Goal: Task Accomplishment & Management: Manage account settings

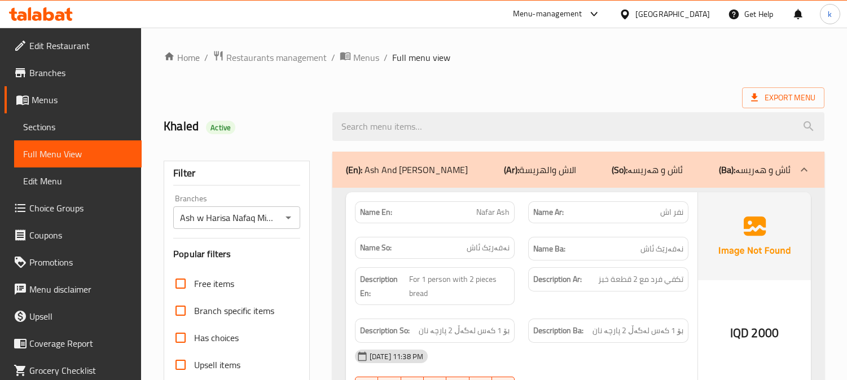
scroll to position [1760, 0]
click at [49, 15] on icon at bounding box center [41, 14] width 64 height 14
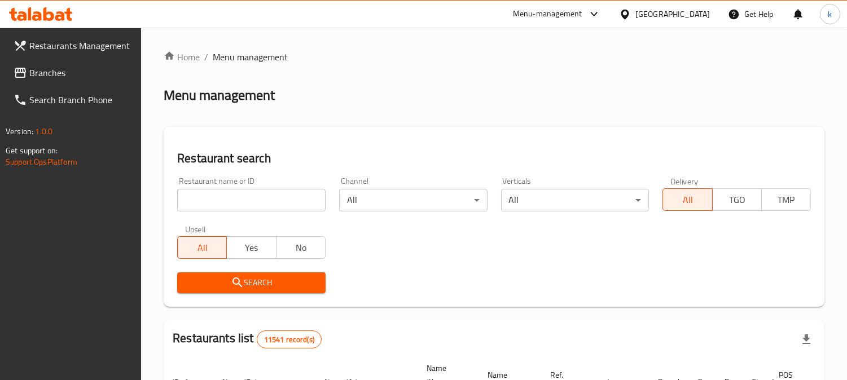
drag, startPoint x: 255, startPoint y: 184, endPoint x: 246, endPoint y: 196, distance: 14.9
click at [254, 185] on div "Restaurant name or ID Restaurant name or ID" at bounding box center [251, 194] width 148 height 34
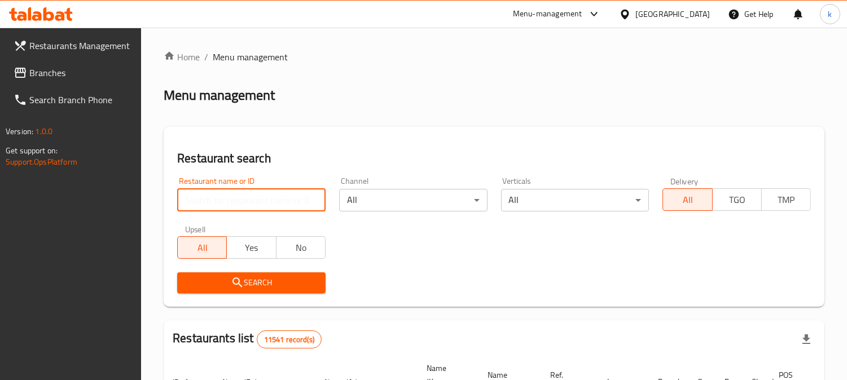
drag, startPoint x: 246, startPoint y: 196, endPoint x: 212, endPoint y: 224, distance: 44.1
click at [246, 196] on input "search" at bounding box center [251, 200] width 148 height 23
paste input "Taraf"
type input "Taraf"
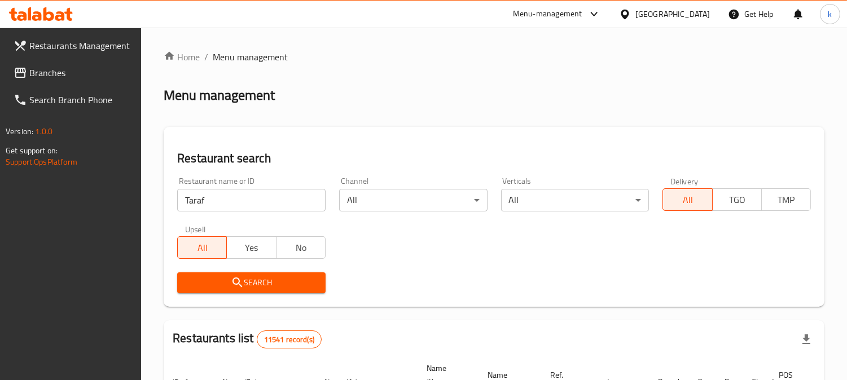
click at [219, 283] on span "Search" at bounding box center [251, 283] width 130 height 14
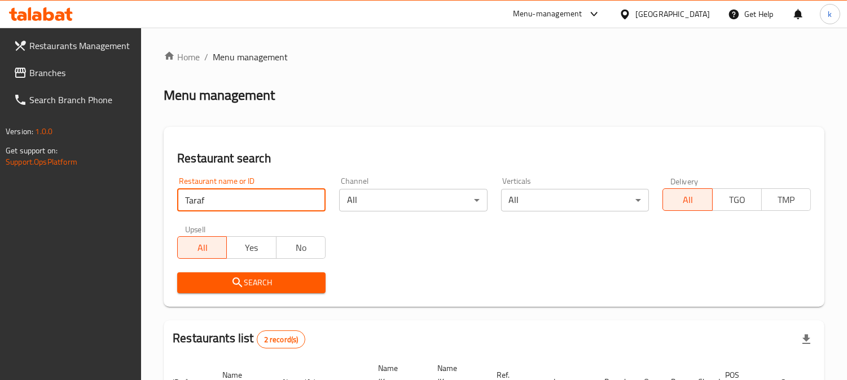
click at [203, 200] on input "Taraf" at bounding box center [251, 200] width 148 height 23
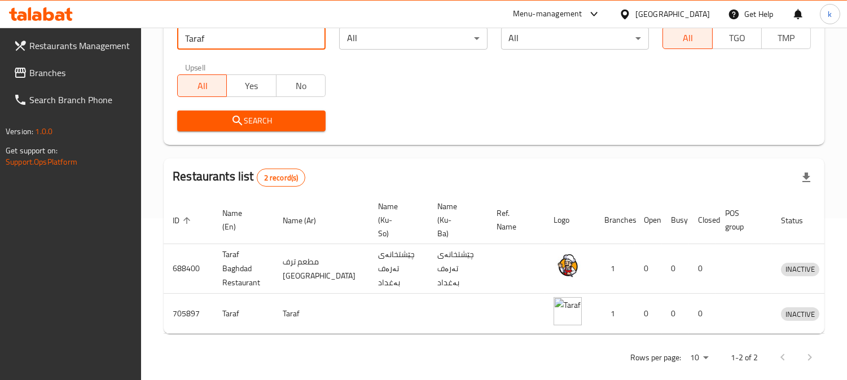
scroll to position [186, 0]
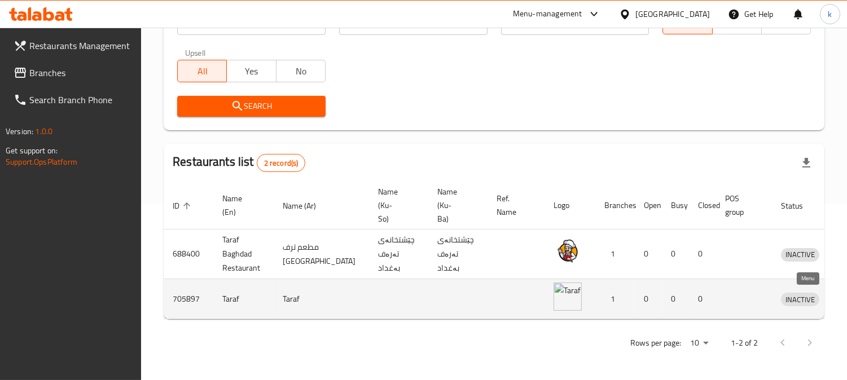
click at [842, 292] on link "enhanced table" at bounding box center [852, 299] width 21 height 14
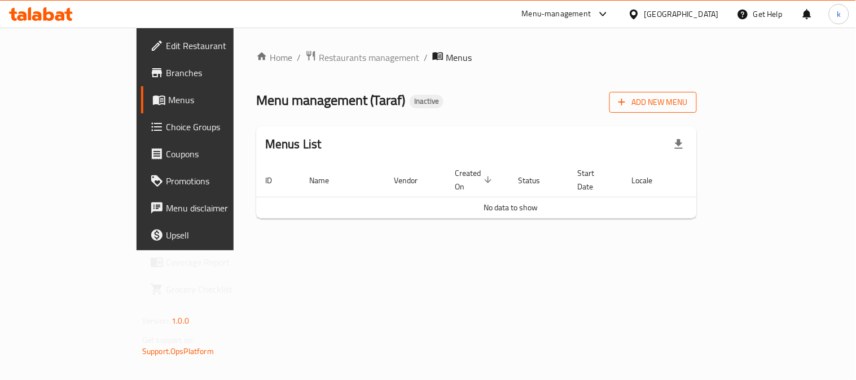
click at [688, 98] on span "Add New Menu" at bounding box center [653, 102] width 69 height 14
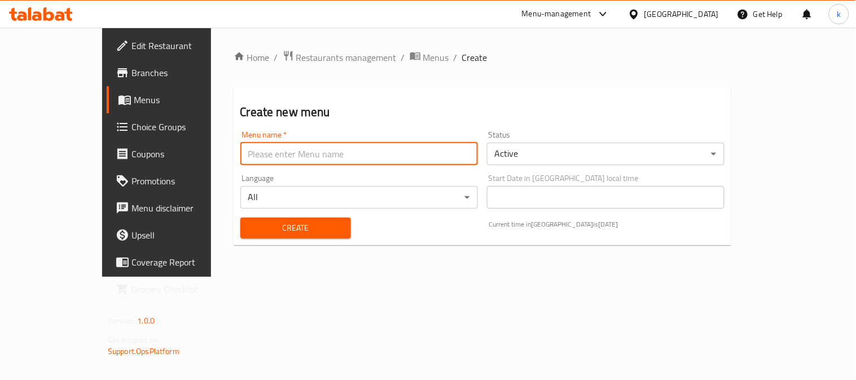
click at [279, 155] on input "text" at bounding box center [359, 154] width 238 height 23
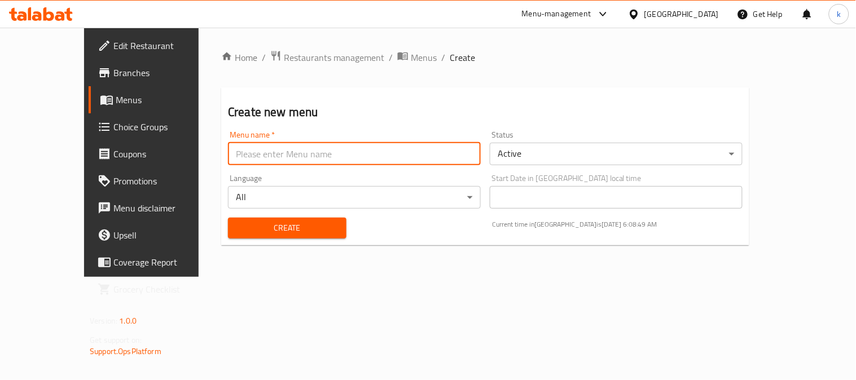
type input "Khaled"
click at [237, 229] on span "Create" at bounding box center [287, 228] width 100 height 14
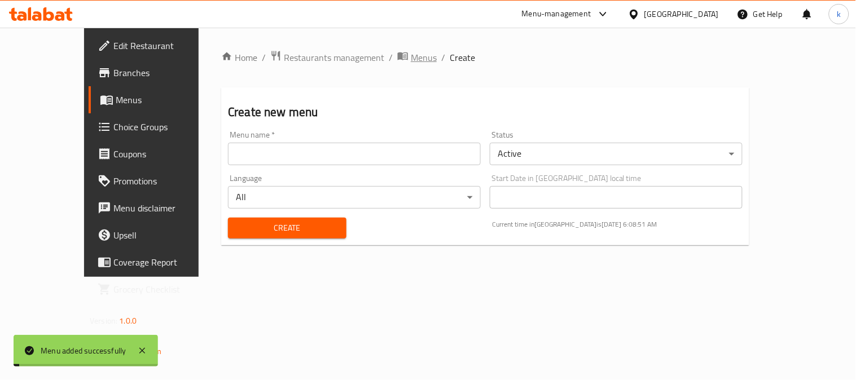
click at [411, 63] on span "Menus" at bounding box center [424, 58] width 26 height 14
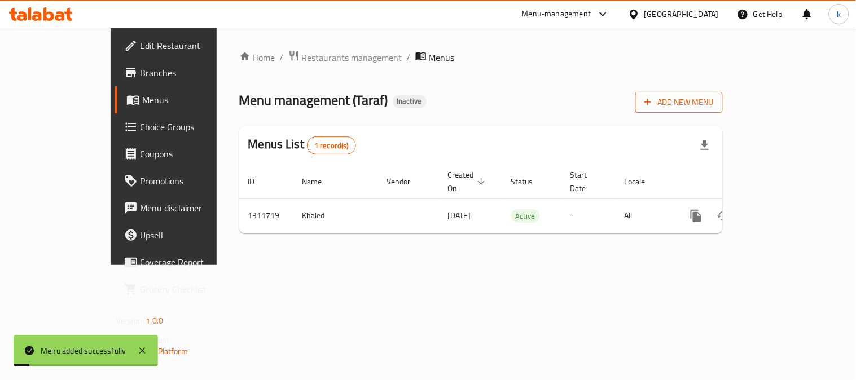
click at [714, 97] on span "Add New Menu" at bounding box center [679, 102] width 69 height 14
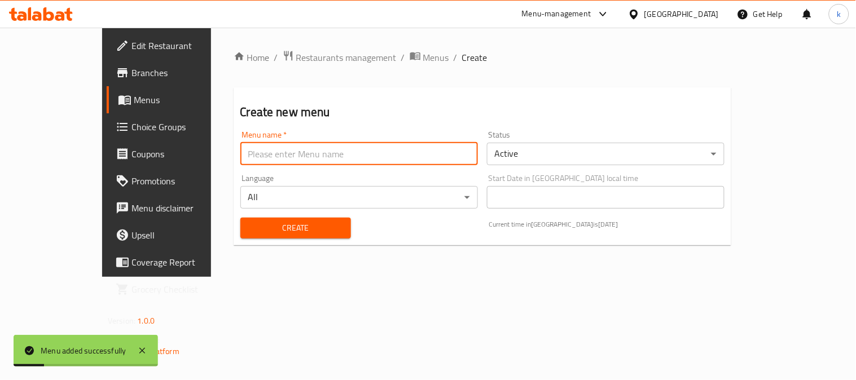
click at [275, 154] on input "text" at bounding box center [359, 154] width 238 height 23
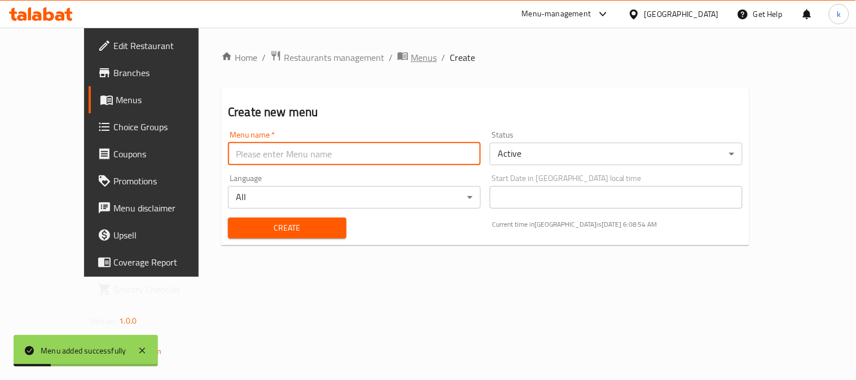
click at [411, 55] on span "Menus" at bounding box center [424, 58] width 26 height 14
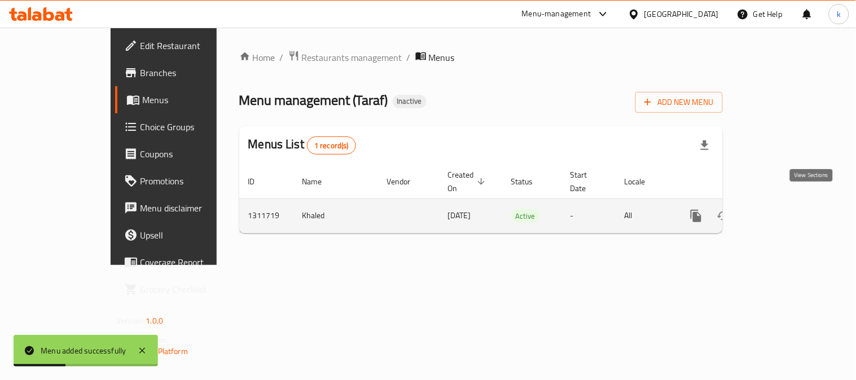
click at [785, 209] on icon "enhanced table" at bounding box center [778, 216] width 14 height 14
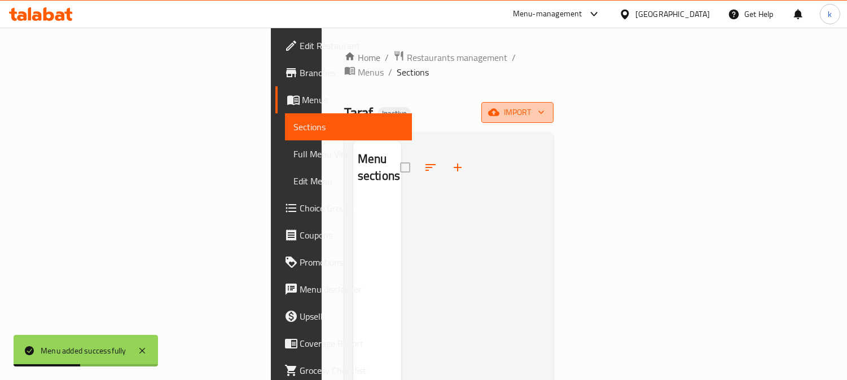
click at [545, 106] on span "import" at bounding box center [518, 113] width 54 height 14
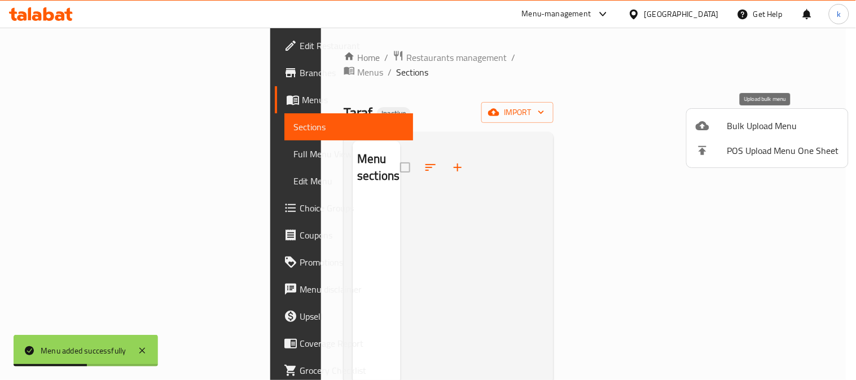
click at [764, 132] on span "Bulk Upload Menu" at bounding box center [784, 126] width 112 height 14
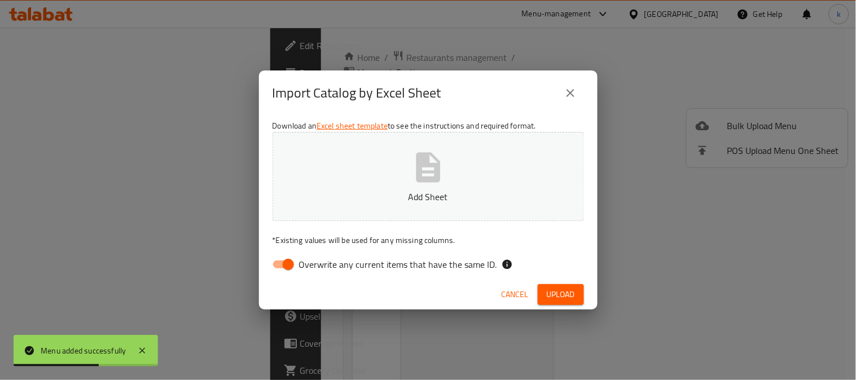
click at [290, 266] on input "Overwrite any current items that have the same ID." at bounding box center [288, 264] width 64 height 21
checkbox input "false"
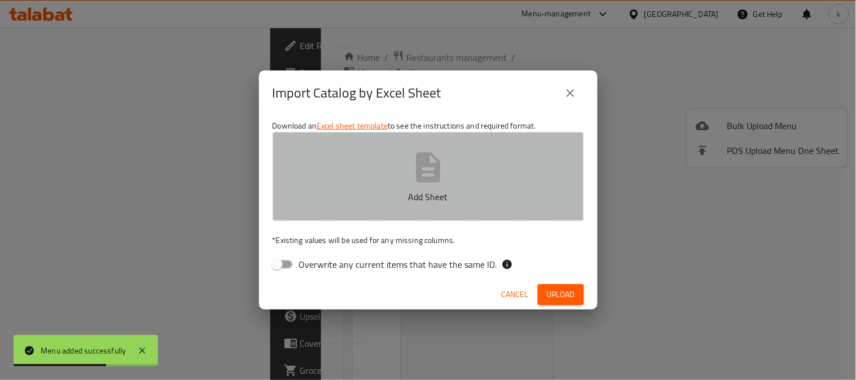
click at [322, 174] on button "Add Sheet" at bounding box center [429, 176] width 312 height 89
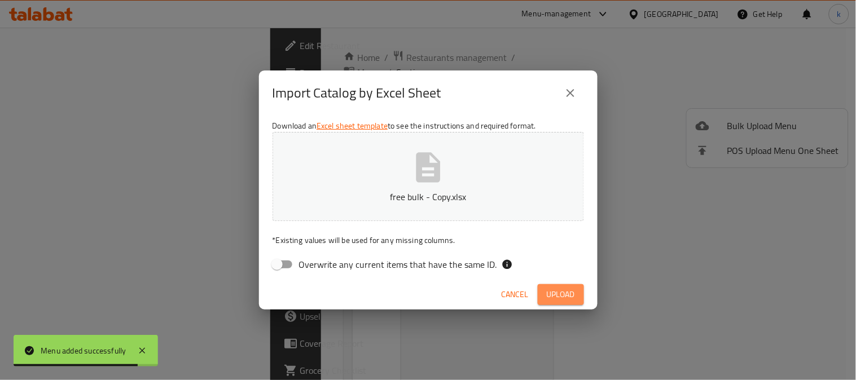
drag, startPoint x: 548, startPoint y: 291, endPoint x: 409, endPoint y: 167, distance: 186.3
click at [549, 291] on span "Upload" at bounding box center [561, 295] width 28 height 14
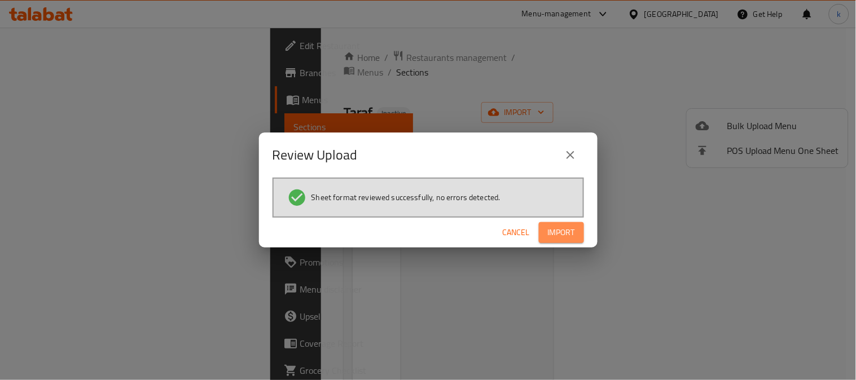
click at [562, 230] on span "Import" at bounding box center [561, 233] width 27 height 14
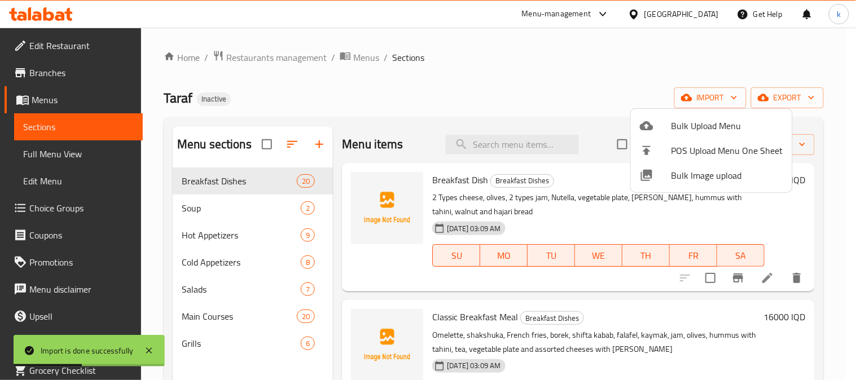
click at [80, 147] on div at bounding box center [428, 190] width 856 height 380
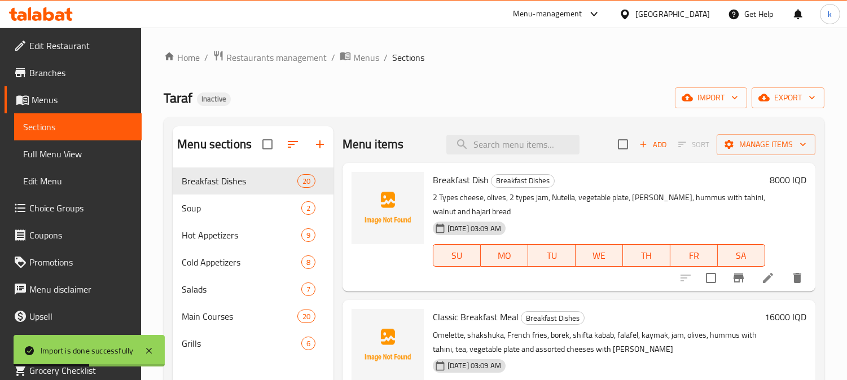
click at [84, 154] on span "Full Menu View" at bounding box center [78, 154] width 110 height 14
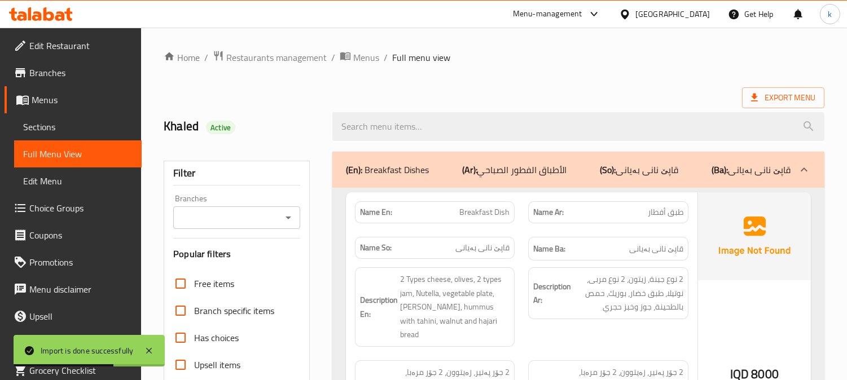
click at [235, 215] on input "Branches" at bounding box center [228, 218] width 102 height 16
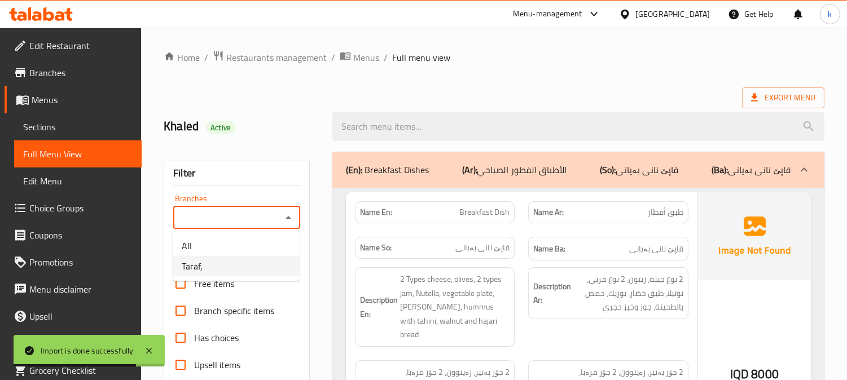
click at [250, 272] on li "Taraf," at bounding box center [236, 266] width 127 height 20
type input "Taraf,"
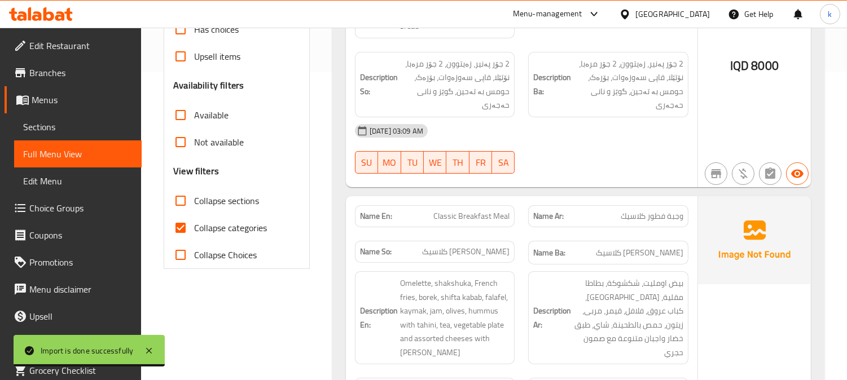
scroll to position [325, 0]
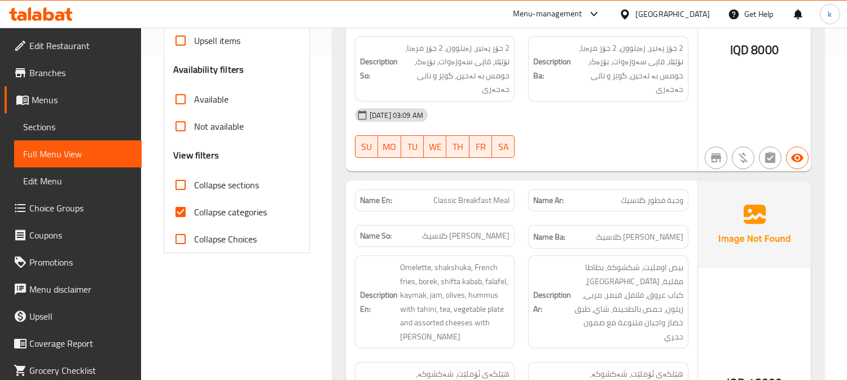
click at [218, 213] on span "Collapse categories" at bounding box center [230, 212] width 73 height 14
click at [194, 213] on input "Collapse categories" at bounding box center [180, 212] width 27 height 27
checkbox input "false"
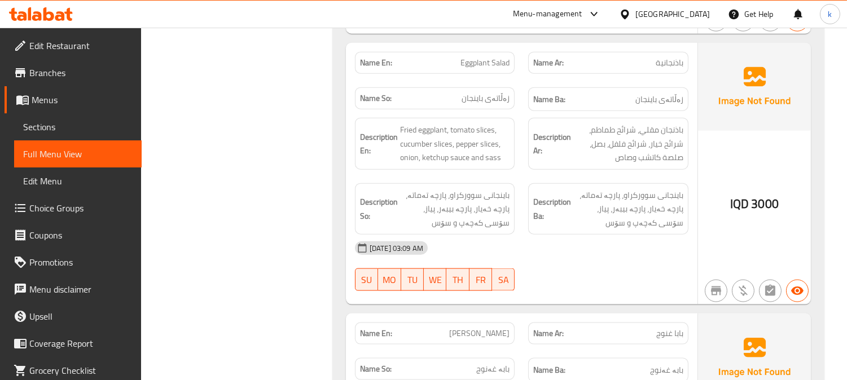
scroll to position [4451, 0]
